Goal: Information Seeking & Learning: Learn about a topic

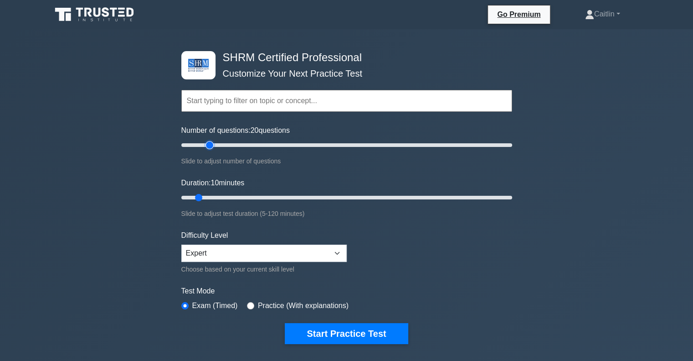
type input "20"
click at [210, 143] on input "Number of questions: 20 questions" at bounding box center [346, 145] width 331 height 11
type input "15"
click at [206, 196] on input "Duration: 10 minutes" at bounding box center [346, 197] width 331 height 11
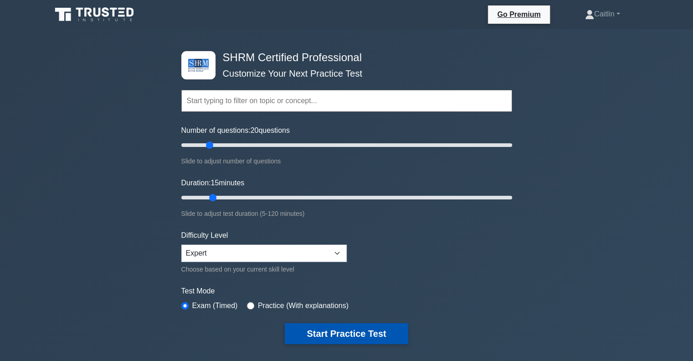
click at [340, 332] on button "Start Practice Test" at bounding box center [346, 333] width 123 height 21
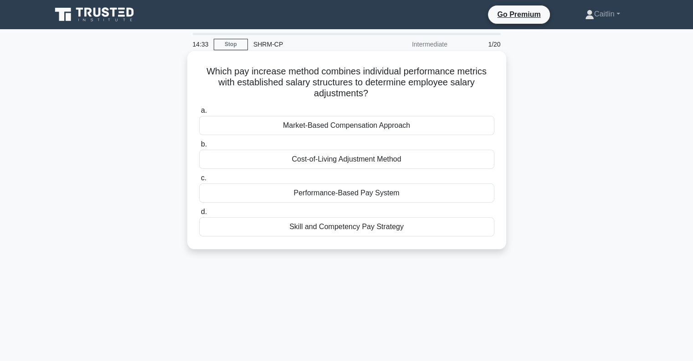
click at [348, 197] on div "Performance-Based Pay System" at bounding box center [346, 192] width 295 height 19
click at [199, 181] on input "c. Performance-Based Pay System" at bounding box center [199, 178] width 0 height 6
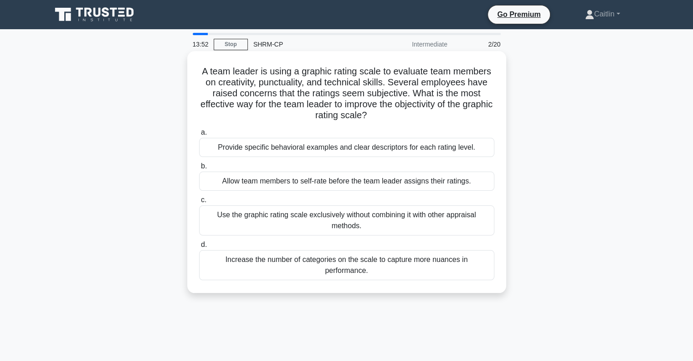
click at [425, 148] on div "Provide specific behavioral examples and clear descriptors for each rating leve…" at bounding box center [346, 147] width 295 height 19
click at [199, 135] on input "a. Provide specific behavioral examples and clear descriptors for each rating l…" at bounding box center [199, 132] width 0 height 6
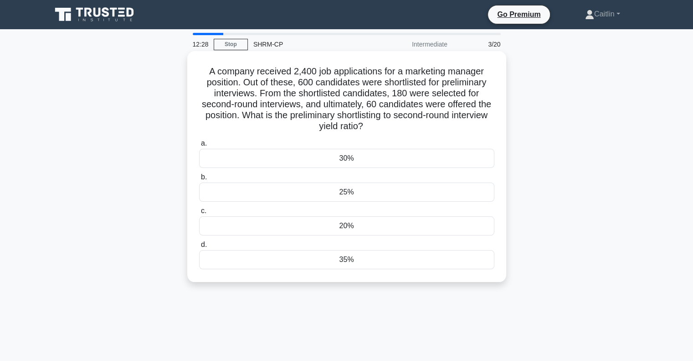
click at [321, 196] on div "25%" at bounding box center [346, 191] width 295 height 19
click at [199, 180] on input "b. 25%" at bounding box center [199, 177] width 0 height 6
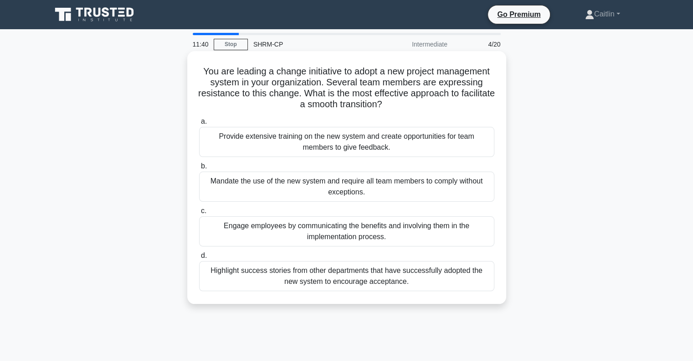
click at [255, 235] on div "Engage employees by communicating the benefits and involving them in the implem…" at bounding box center [346, 231] width 295 height 30
click at [199, 214] on input "c. Engage employees by communicating the benefits and involving them in the imp…" at bounding box center [199, 211] width 0 height 6
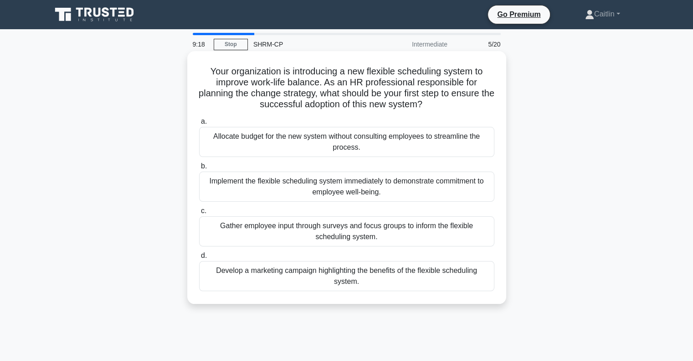
click at [407, 233] on div "Gather employee input through surveys and focus groups to inform the flexible s…" at bounding box center [346, 231] width 295 height 30
click at [199, 214] on input "c. Gather employee input through surveys and focus groups to inform the flexibl…" at bounding box center [199, 211] width 0 height 6
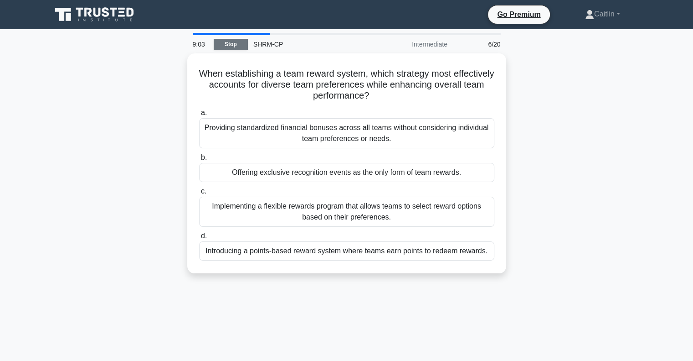
click at [237, 43] on link "Stop" at bounding box center [231, 44] width 34 height 11
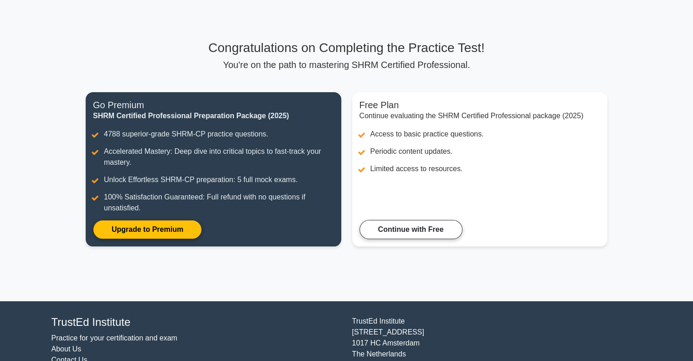
scroll to position [73, 0]
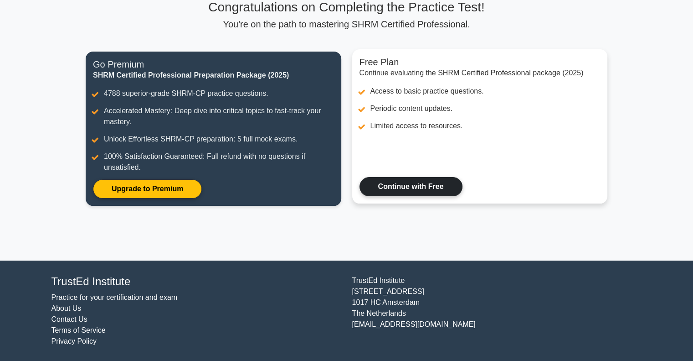
click at [412, 190] on link "Continue with Free" at bounding box center [411, 186] width 103 height 19
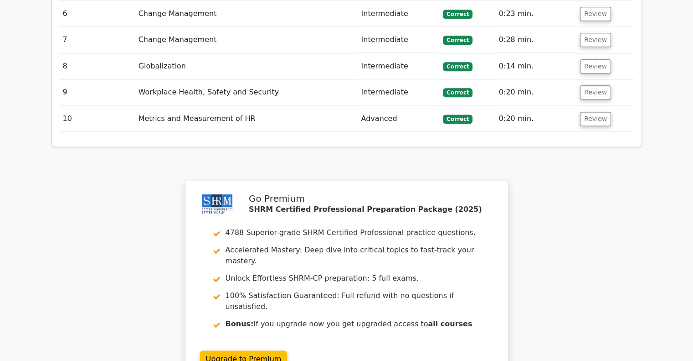
scroll to position [1322, 0]
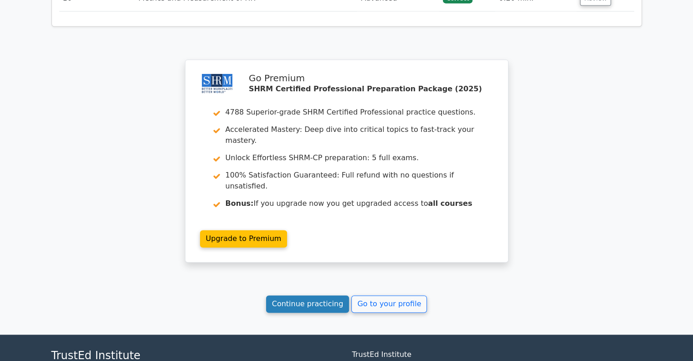
click at [295, 295] on link "Continue practicing" at bounding box center [307, 303] width 83 height 17
